Goal: Contribute content: Contribute content

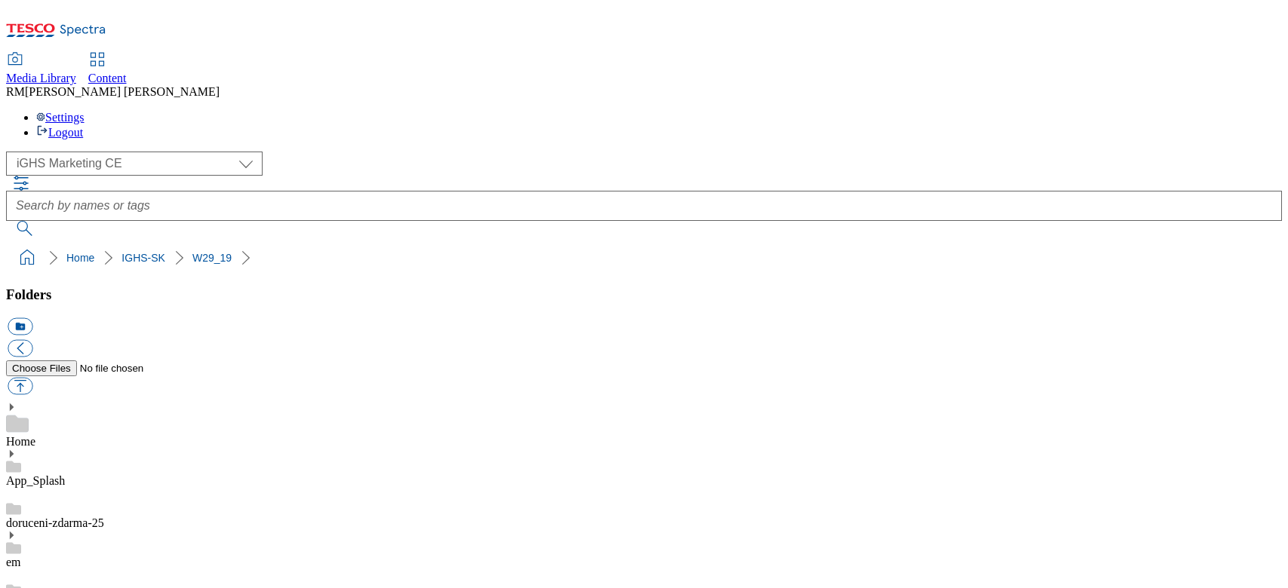
select select "flare-ighs-ce-mktg"
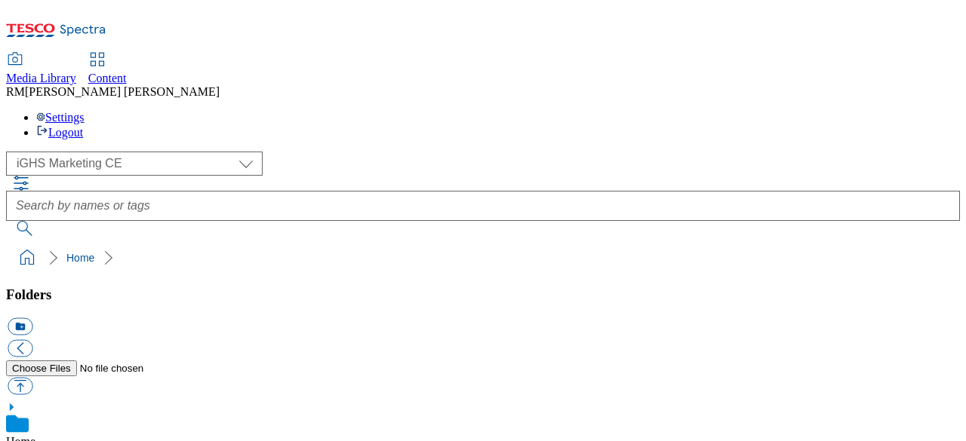
select select "flare-ighs-ce-mktg"
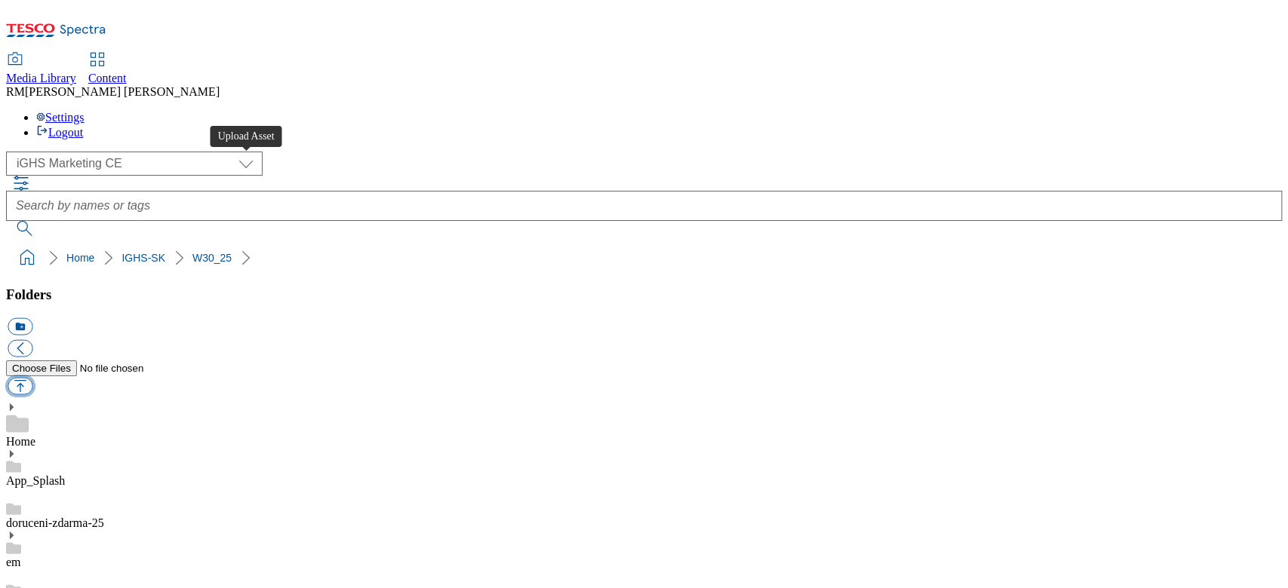
click at [32, 378] on button "button" at bounding box center [20, 386] width 25 height 17
type input "C:\fakepath\trade_new_en.jpg"
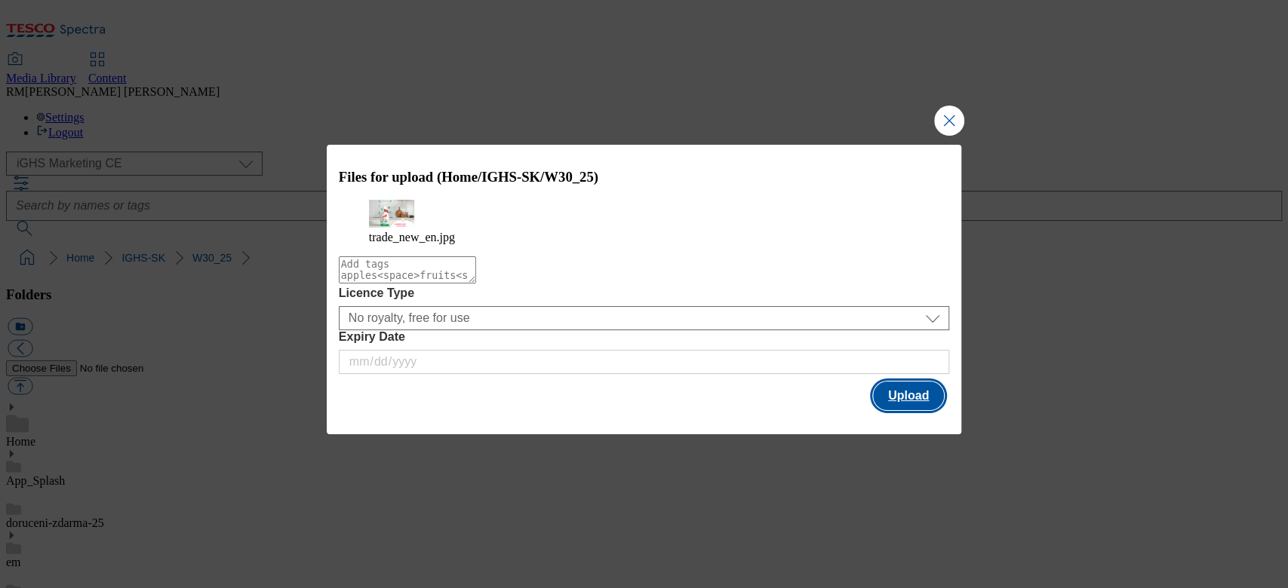
click at [900, 408] on button "Upload" at bounding box center [908, 396] width 71 height 29
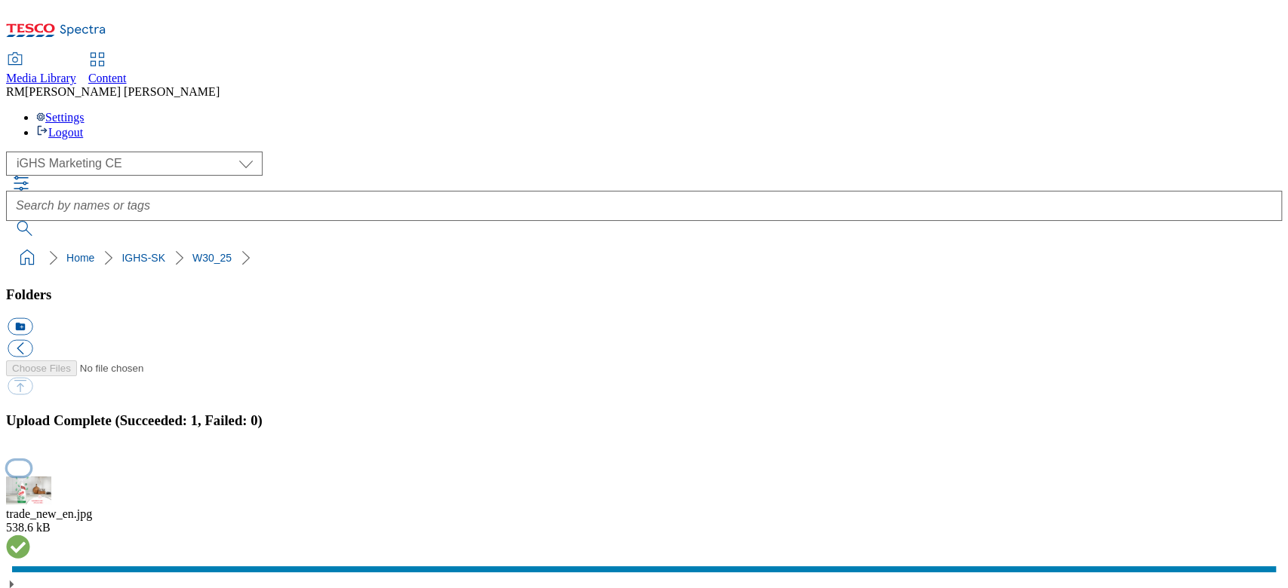
click at [30, 441] on button "button" at bounding box center [19, 468] width 23 height 14
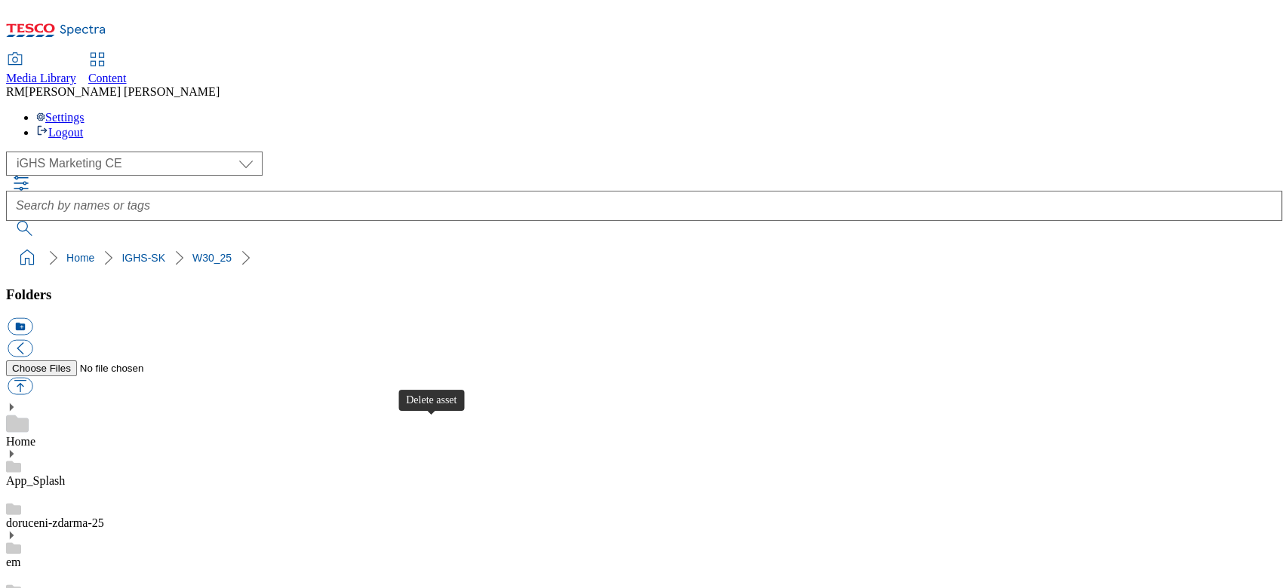
scroll to position [0, 0]
click at [32, 378] on button "button" at bounding box center [20, 386] width 25 height 17
type input "C:\fakepath\trade_new_en_3.jpg"
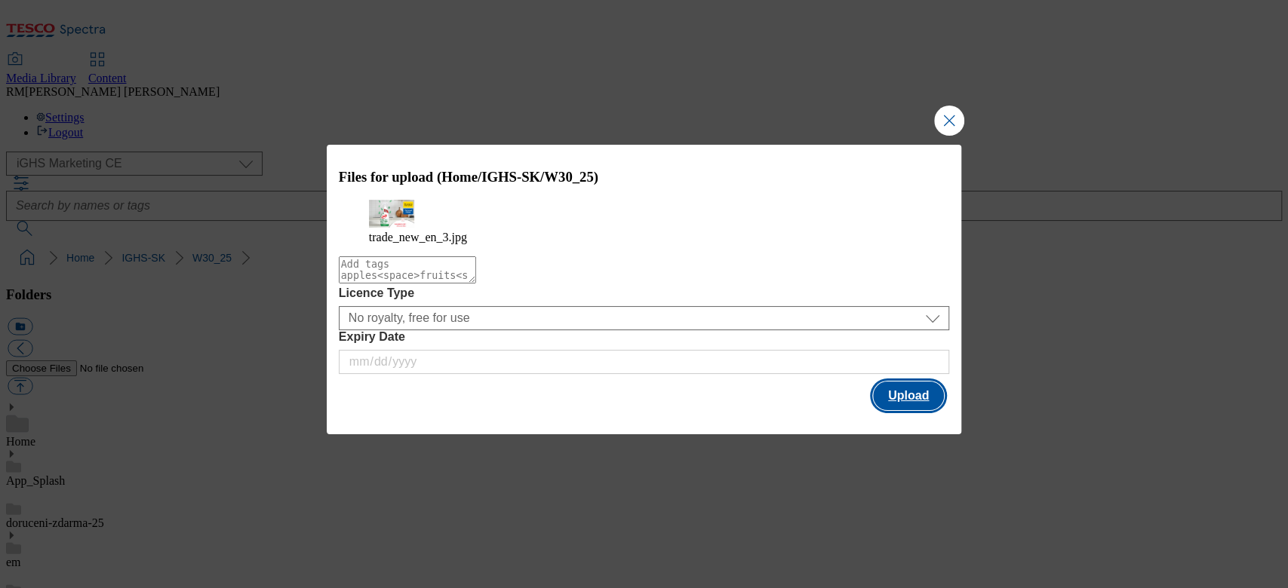
click at [911, 410] on button "Upload" at bounding box center [908, 396] width 71 height 29
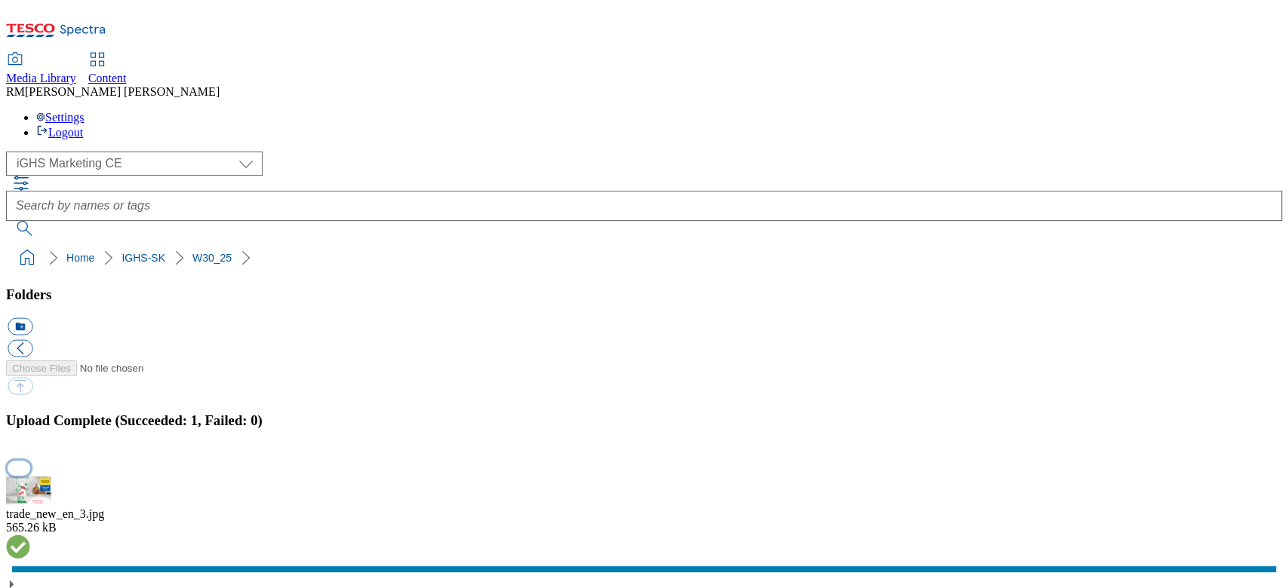
click at [30, 441] on button "button" at bounding box center [19, 468] width 23 height 14
